Goal: Information Seeking & Learning: Find specific fact

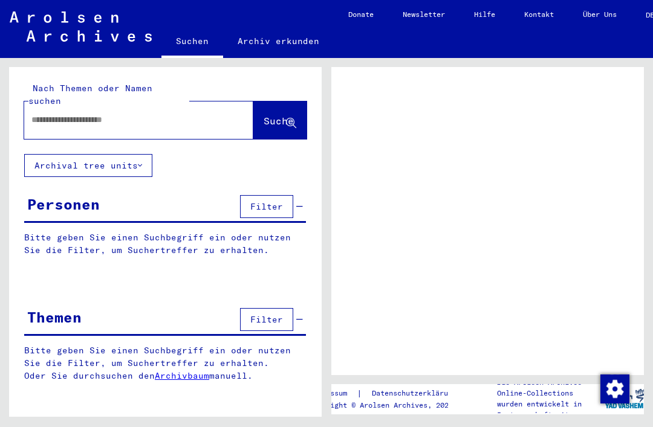
click at [54, 114] on input "text" at bounding box center [127, 120] width 193 height 13
type input "**********"
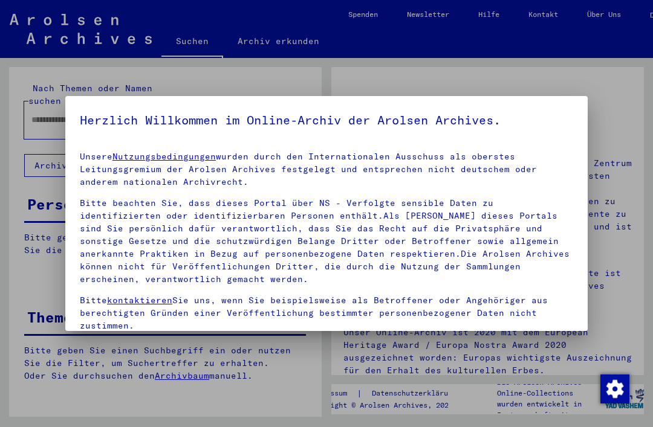
click at [384, 242] on p "Bitte beachten Sie, dass dieses Portal über NS - Verfolgte sensible Daten zu id…" at bounding box center [326, 241] width 493 height 89
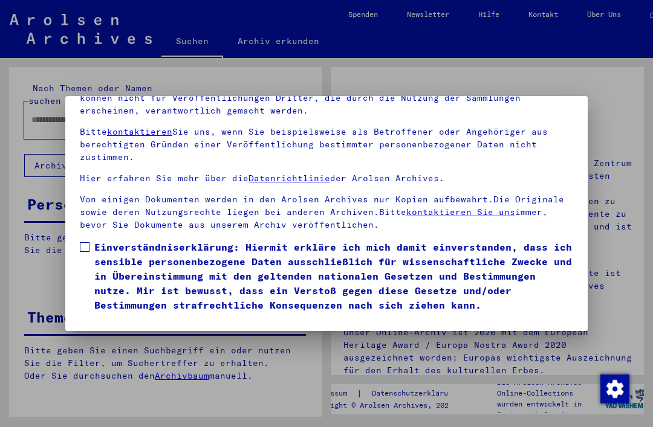
scroll to position [128, 0]
click at [82, 242] on span at bounding box center [85, 247] width 10 height 10
click at [157, 318] on button "Ich stimme zu" at bounding box center [125, 329] width 91 height 23
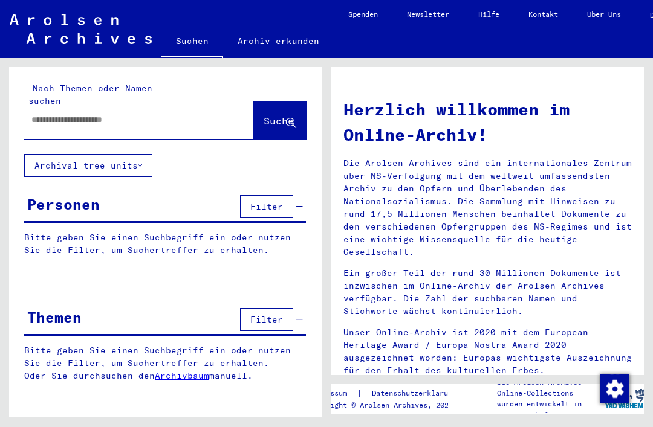
click at [51, 114] on input "text" at bounding box center [124, 120] width 186 height 13
type input "**********"
click at [279, 115] on span "Suche" at bounding box center [278, 121] width 30 height 12
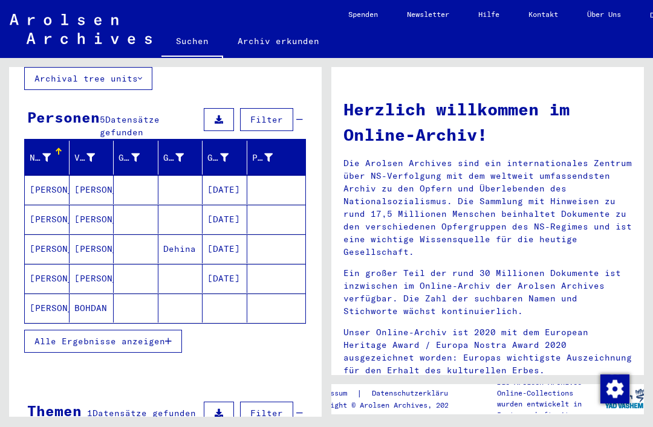
scroll to position [86, 0]
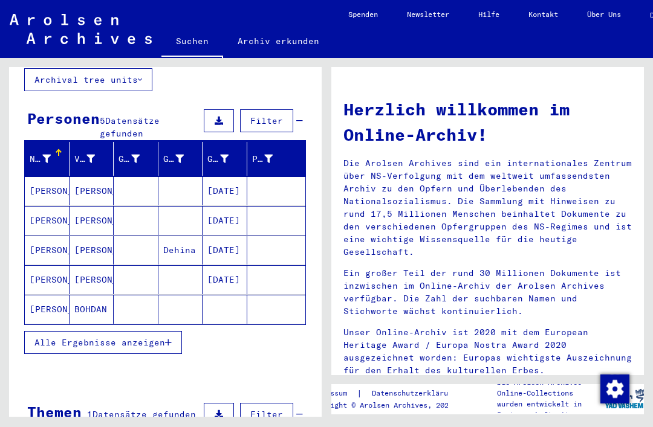
click at [224, 299] on mat-cell at bounding box center [224, 309] width 45 height 29
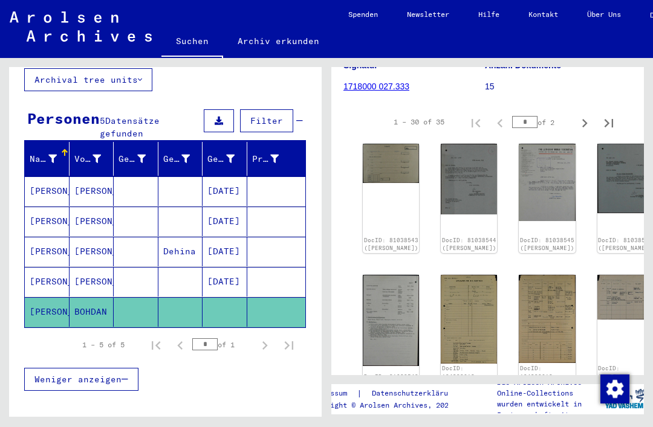
scroll to position [174, 2]
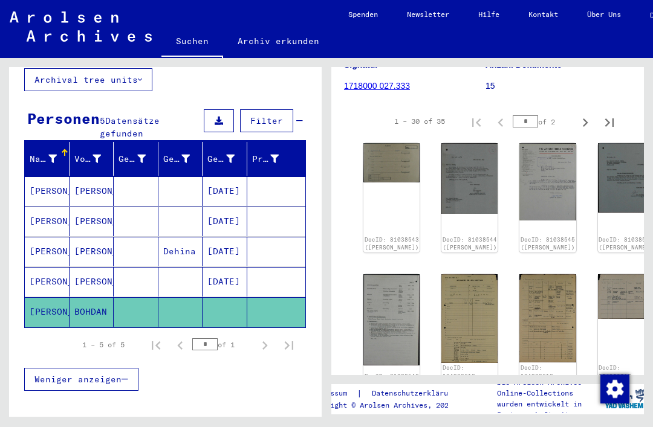
click at [393, 309] on img at bounding box center [391, 319] width 56 height 91
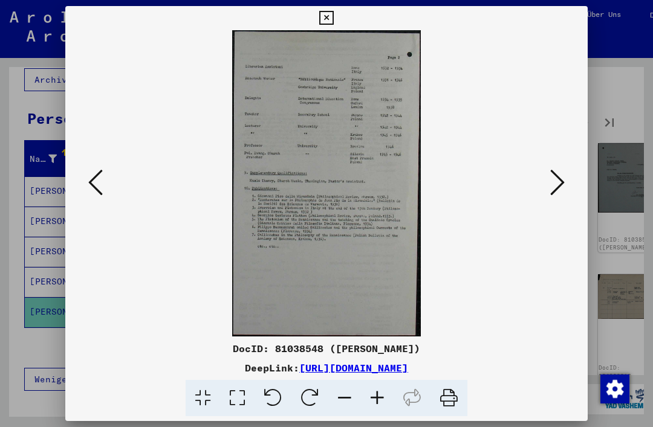
click at [103, 187] on icon at bounding box center [95, 182] width 15 height 29
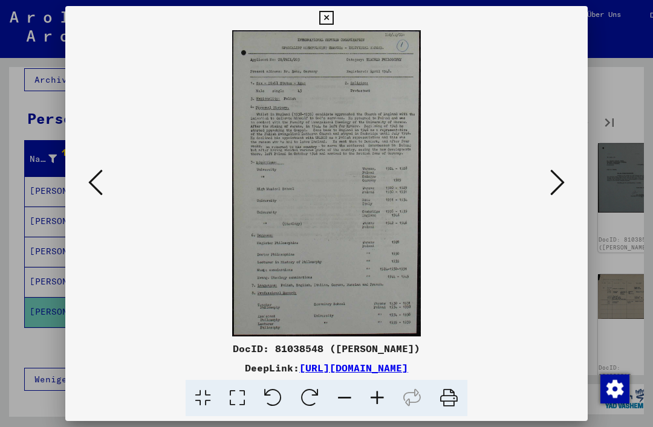
click at [546, 178] on button at bounding box center [557, 183] width 22 height 34
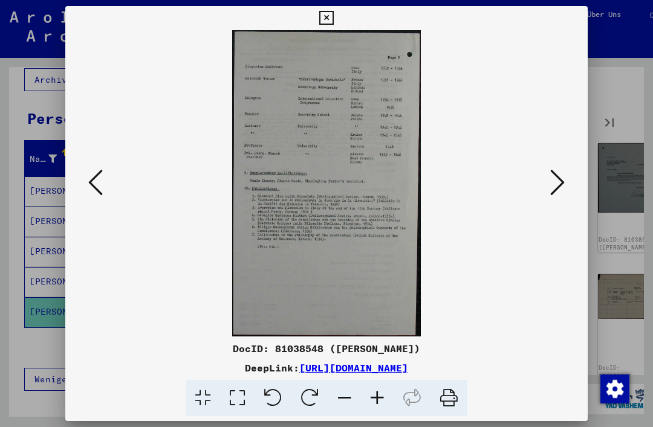
click at [103, 179] on icon at bounding box center [95, 182] width 15 height 29
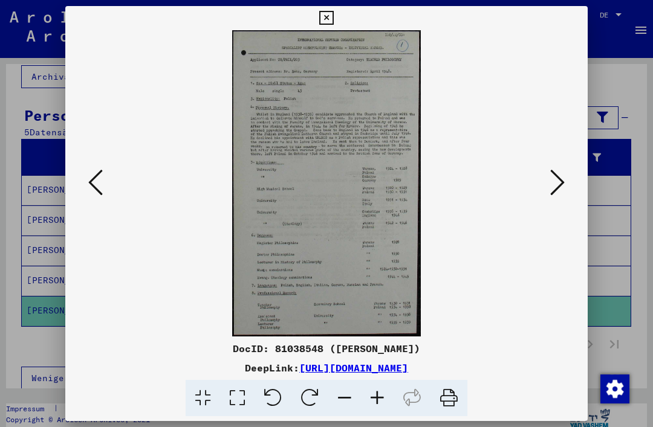
scroll to position [77, 0]
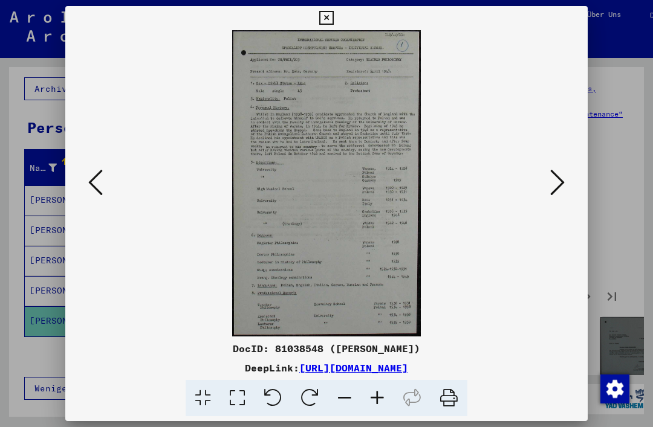
click at [550, 183] on icon at bounding box center [557, 182] width 15 height 29
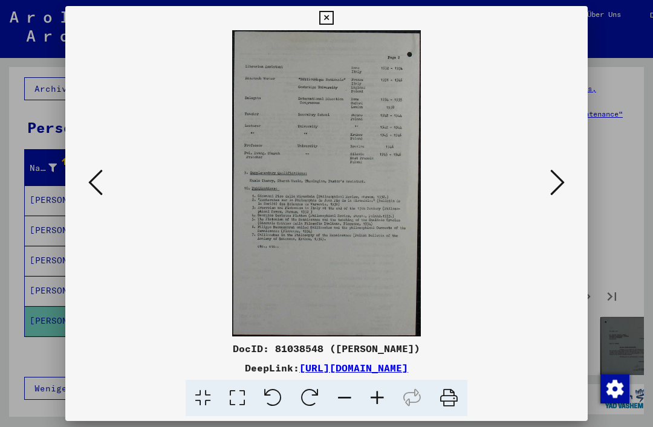
click at [550, 189] on icon at bounding box center [557, 182] width 15 height 29
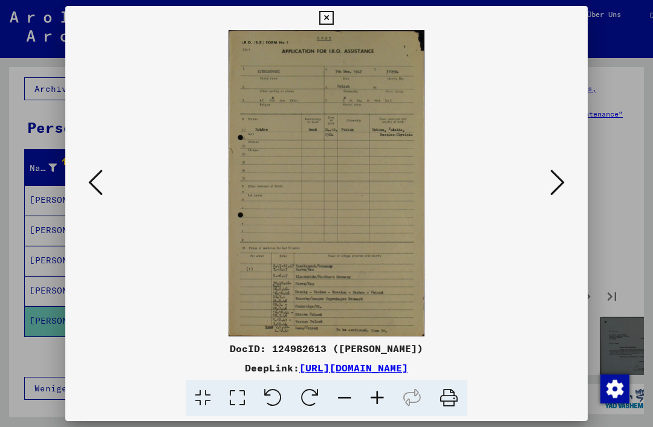
click at [627, 158] on div at bounding box center [326, 213] width 653 height 427
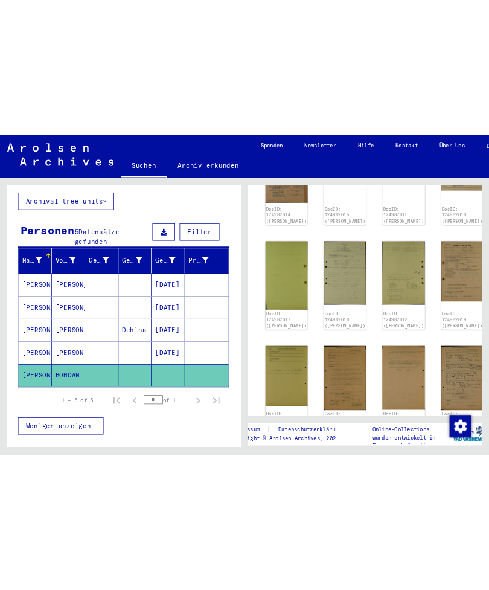
scroll to position [720, 11]
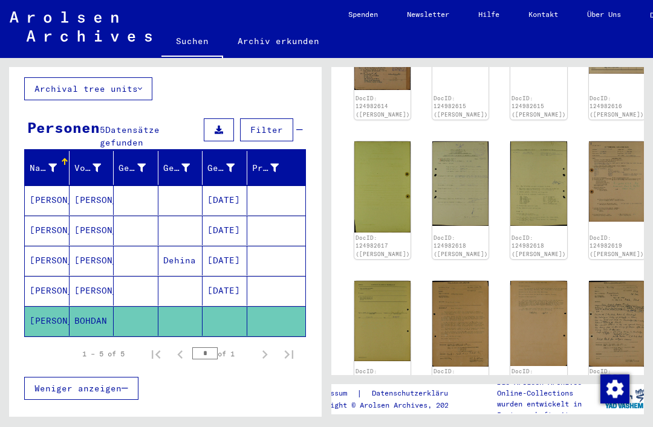
click at [442, 281] on img at bounding box center [460, 324] width 56 height 86
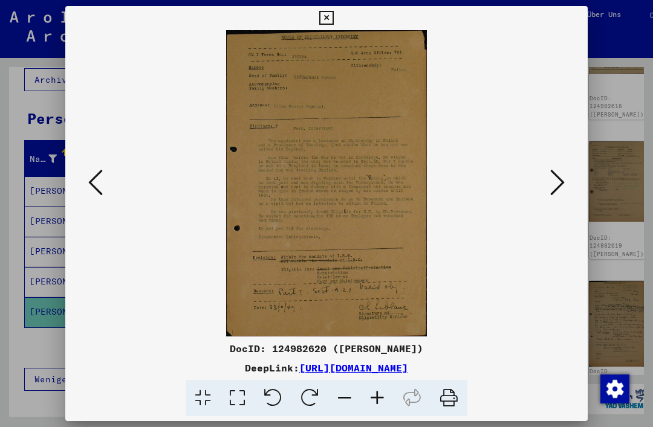
scroll to position [77, 0]
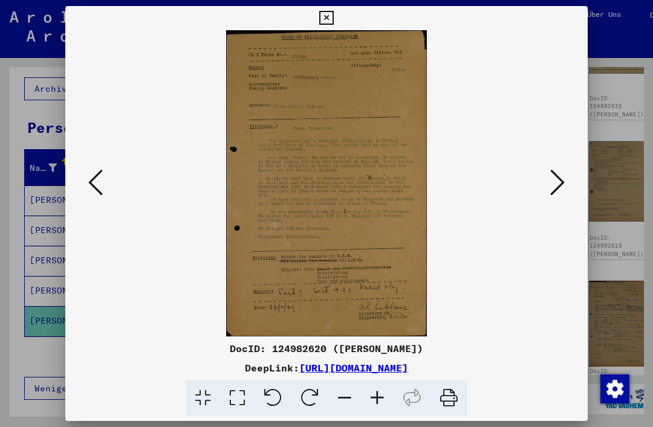
click at [599, 70] on div at bounding box center [326, 213] width 653 height 427
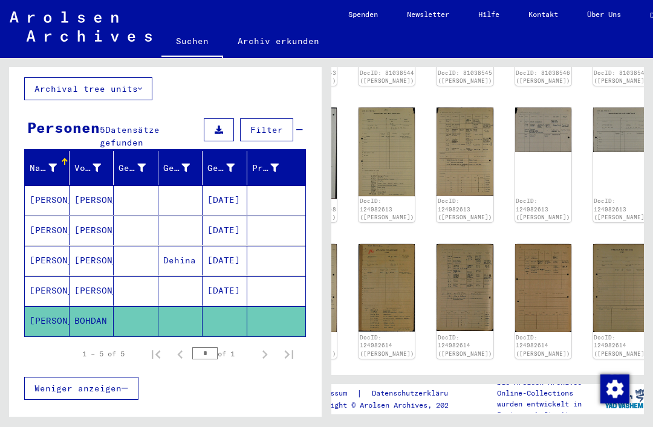
scroll to position [340, 85]
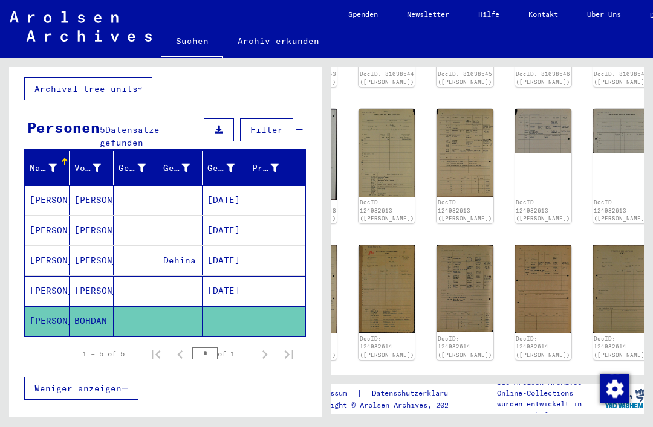
click at [387, 138] on img at bounding box center [386, 153] width 56 height 88
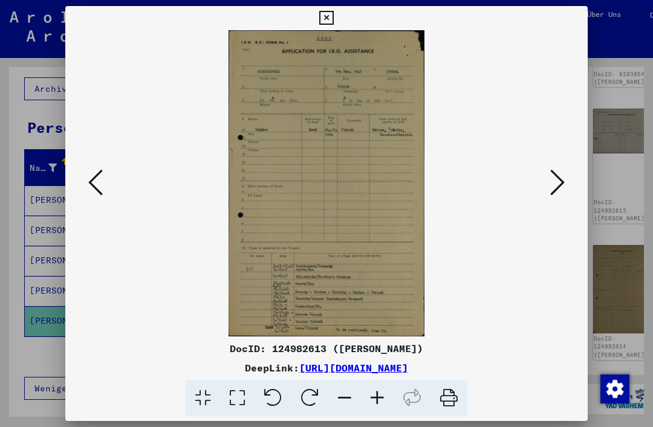
click at [622, 45] on div at bounding box center [326, 213] width 653 height 427
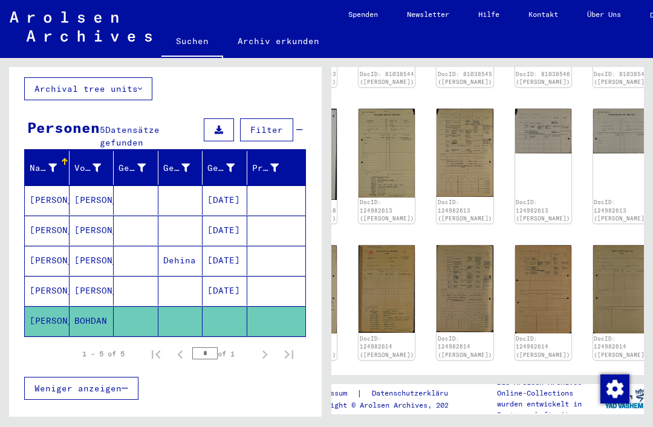
click at [515, 114] on img at bounding box center [543, 131] width 56 height 45
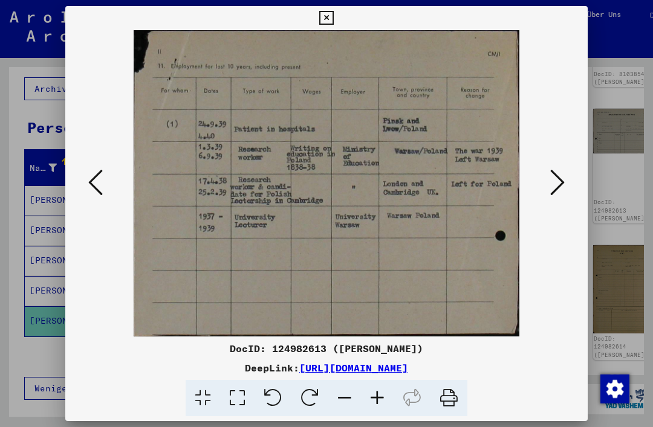
click at [624, 91] on div at bounding box center [326, 213] width 653 height 427
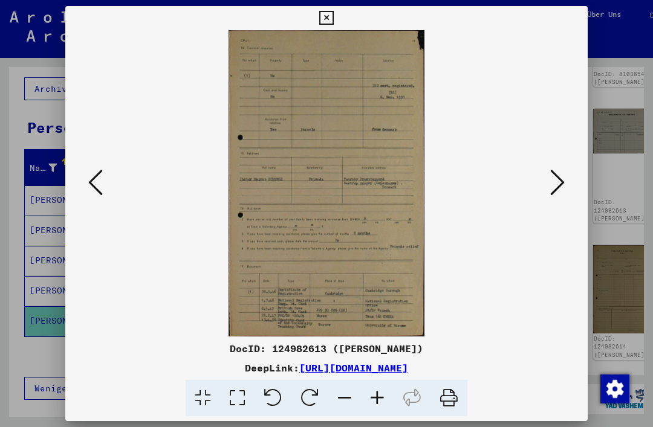
click at [622, 93] on div at bounding box center [326, 213] width 653 height 427
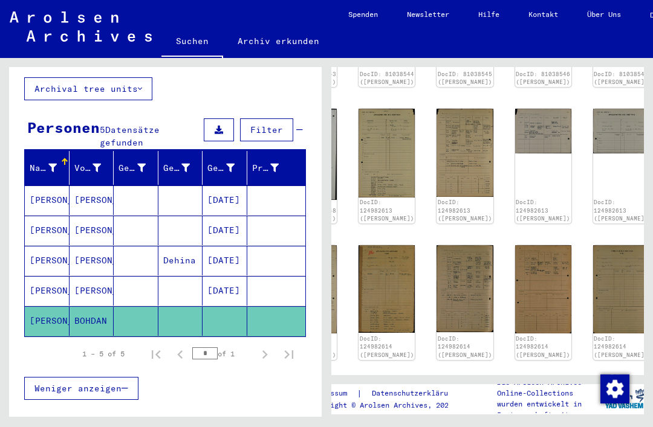
click at [382, 136] on img at bounding box center [386, 153] width 56 height 88
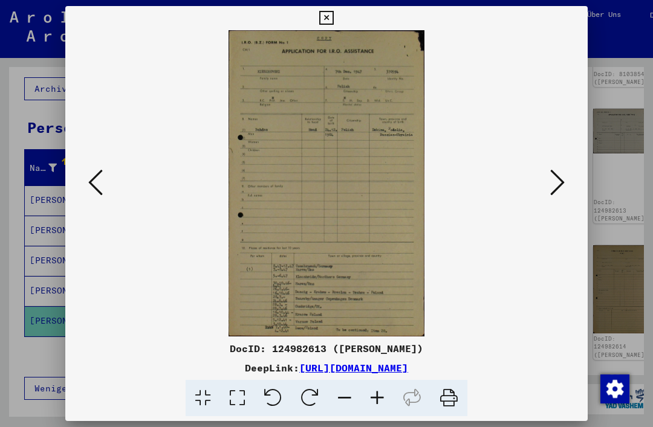
click at [628, 112] on div at bounding box center [326, 213] width 653 height 427
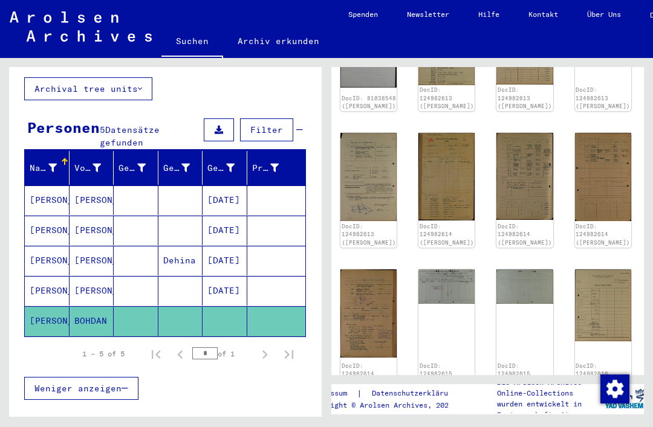
scroll to position [452, 25]
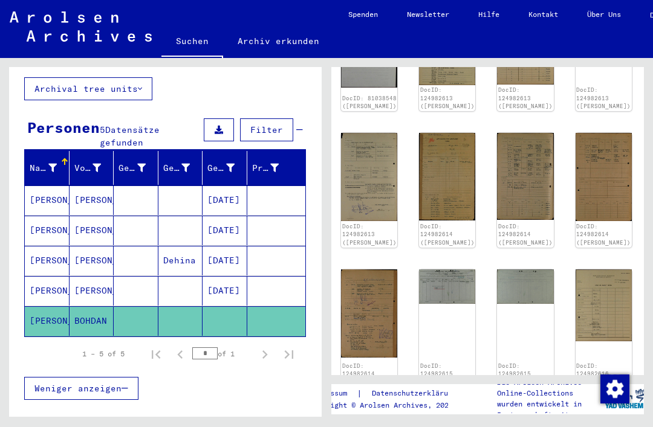
click at [440, 159] on img at bounding box center [447, 177] width 56 height 88
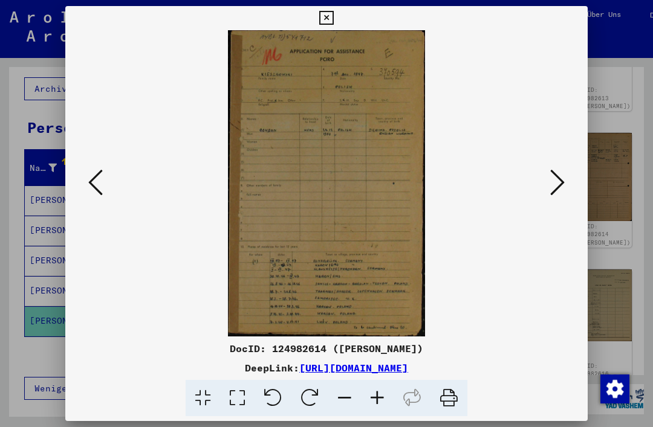
scroll to position [452, 0]
